Goal: Task Accomplishment & Management: Manage account settings

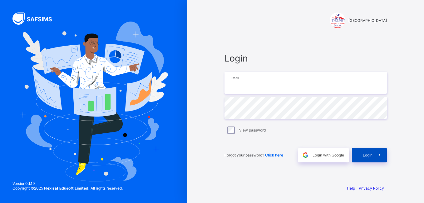
type input "**********"
click at [367, 154] on span "Login" at bounding box center [368, 155] width 10 height 5
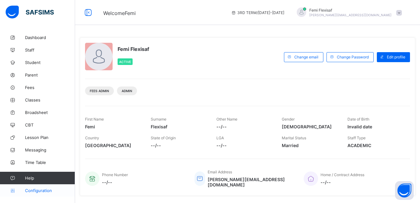
click at [45, 188] on span "Configuration" at bounding box center [50, 190] width 50 height 5
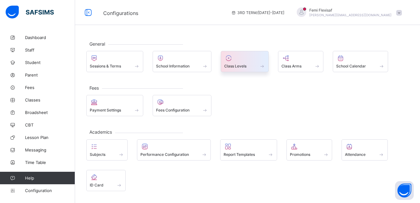
click at [242, 61] on div at bounding box center [244, 57] width 41 height 7
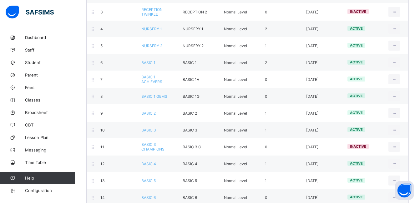
scroll to position [137, 0]
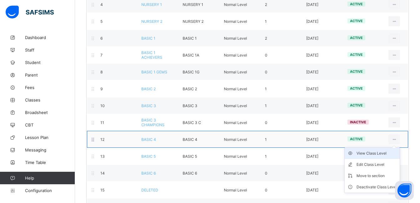
click at [370, 154] on div "View Class Level" at bounding box center [376, 153] width 41 height 6
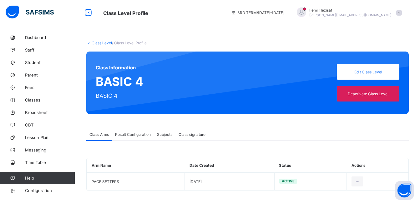
click at [126, 136] on span "Result Configuration" at bounding box center [133, 134] width 36 height 5
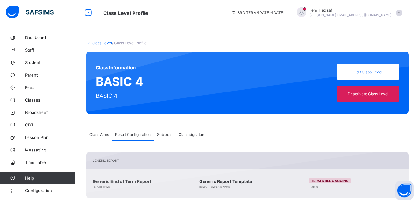
scroll to position [91, 0]
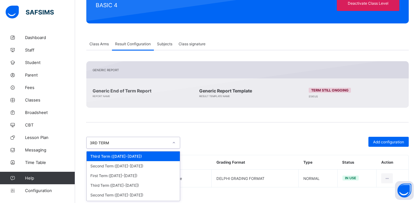
click at [133, 146] on div "3RD TERM" at bounding box center [127, 142] width 81 height 9
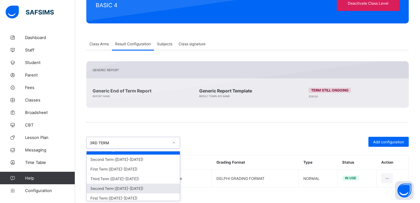
scroll to position [12, 0]
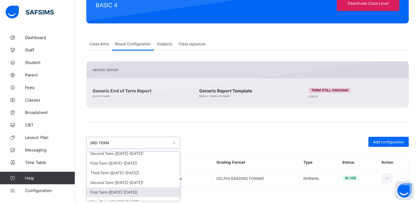
click at [122, 192] on div "First Term (2023-2024)" at bounding box center [133, 192] width 93 height 10
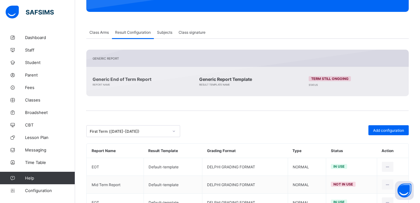
click at [206, 132] on div "Generic Report Generic End of Term Report Report Name Generic Report Template R…" at bounding box center [247, 131] width 322 height 162
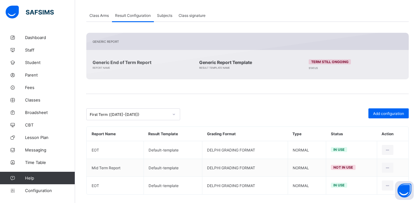
scroll to position [126, 0]
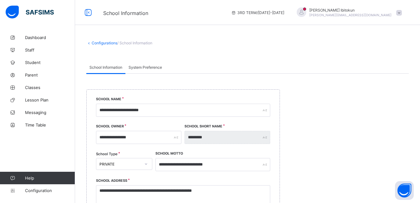
select select "**"
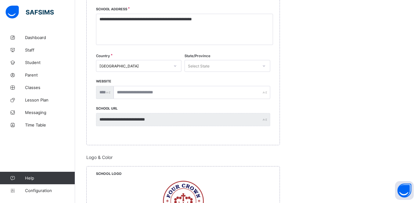
scroll to position [172, 0]
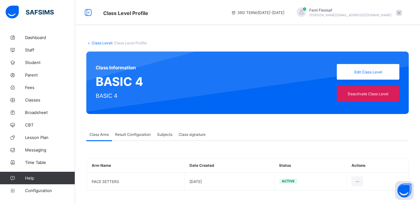
click at [402, 11] on span at bounding box center [399, 13] width 6 height 6
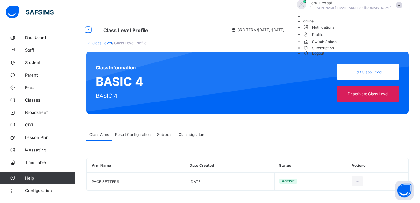
click at [324, 57] on span "Logout" at bounding box center [314, 53] width 22 height 7
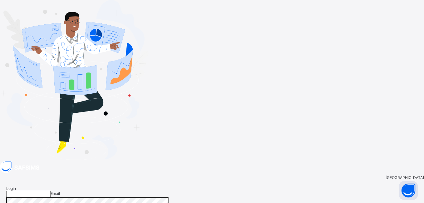
type input "**********"
